Goal: Task Accomplishment & Management: Use online tool/utility

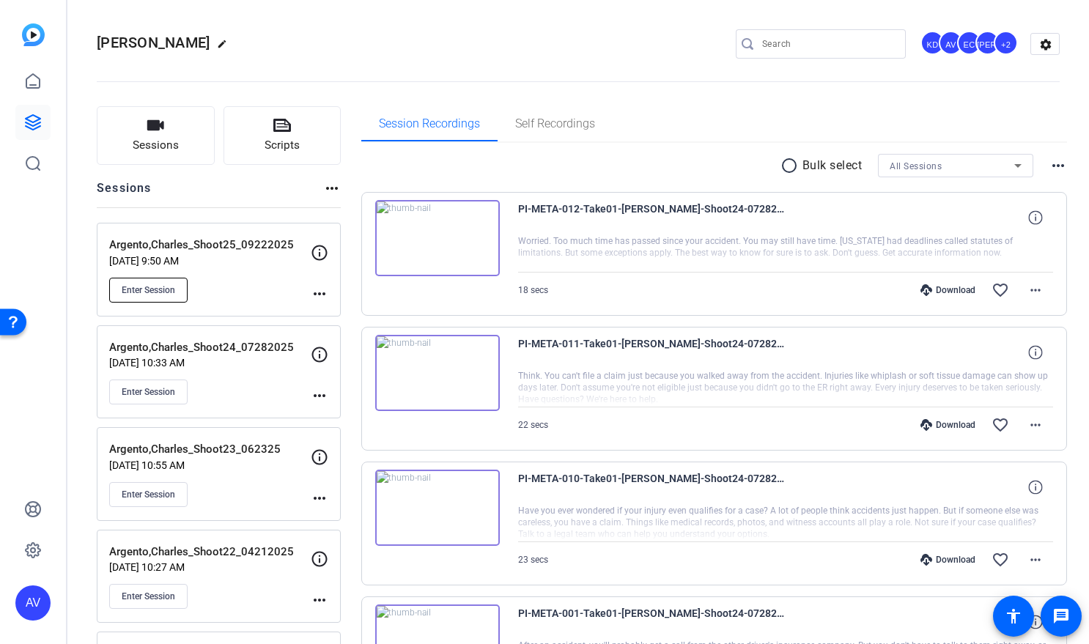
click at [141, 289] on span "Enter Session" at bounding box center [149, 290] width 54 height 12
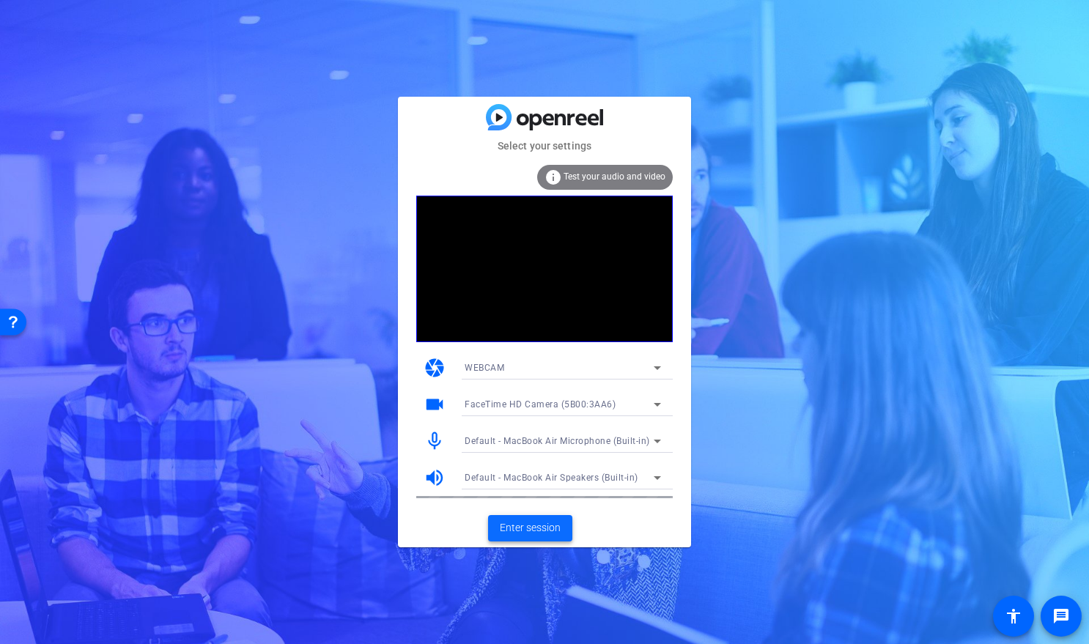
click at [507, 523] on span "Enter session" at bounding box center [530, 527] width 61 height 15
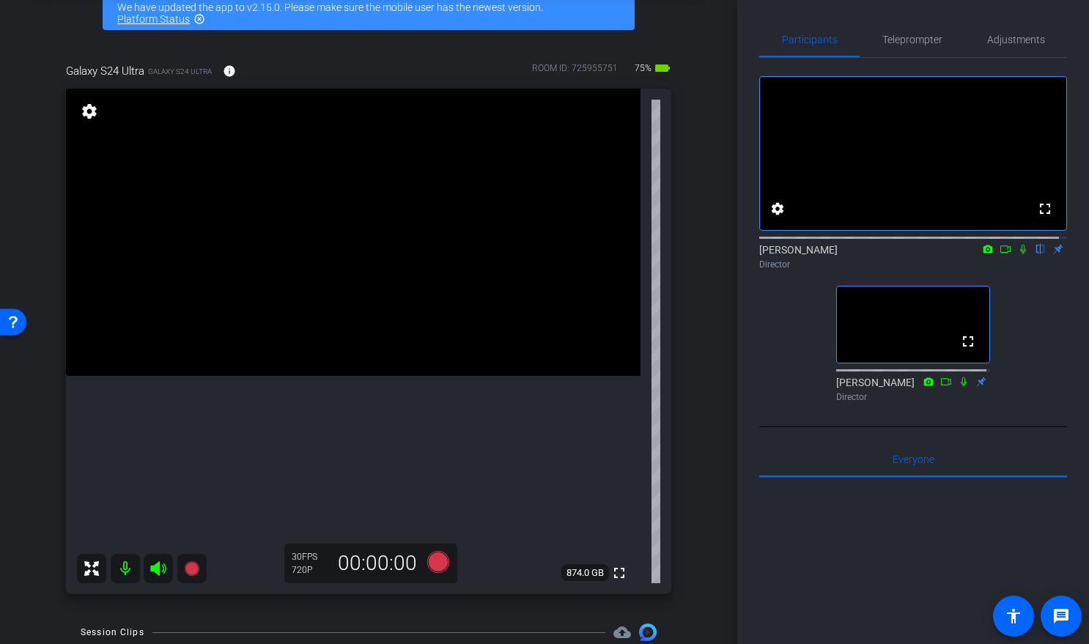
scroll to position [67, 0]
